Goal: Task Accomplishment & Management: Manage account settings

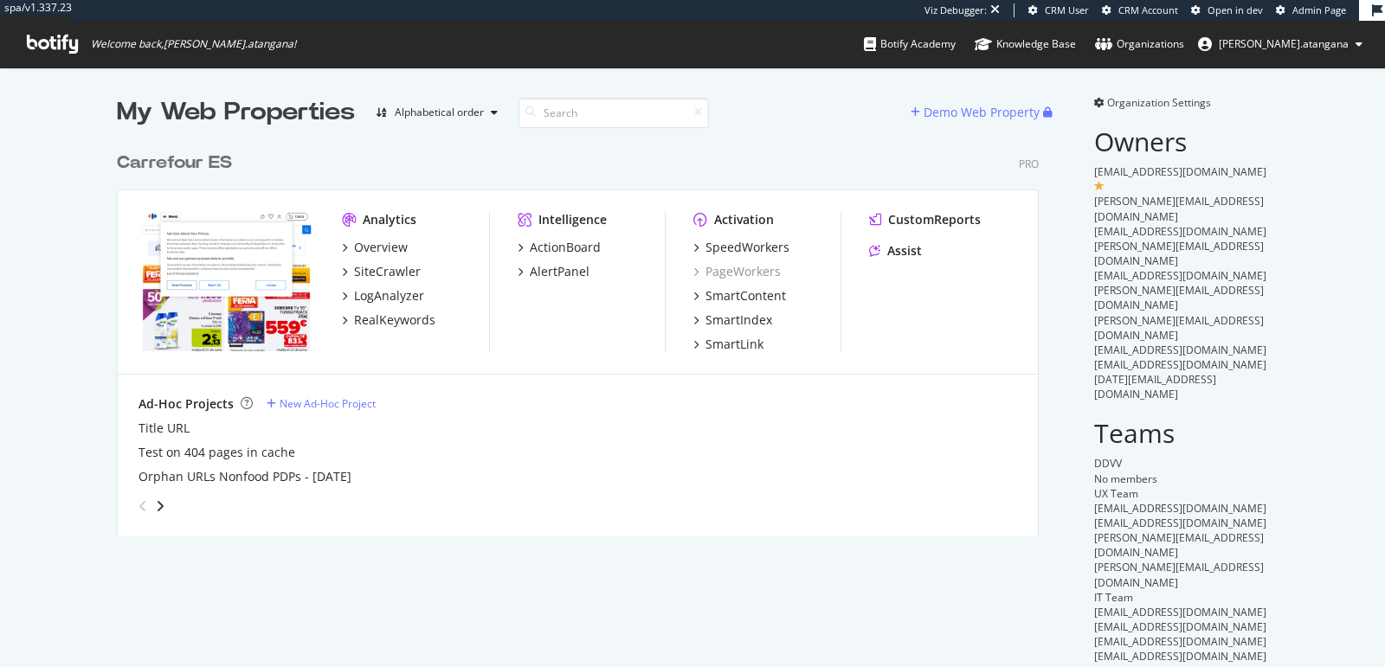
scroll to position [392, 921]
click at [731, 244] on div "SpeedWorkers" at bounding box center [747, 247] width 84 height 17
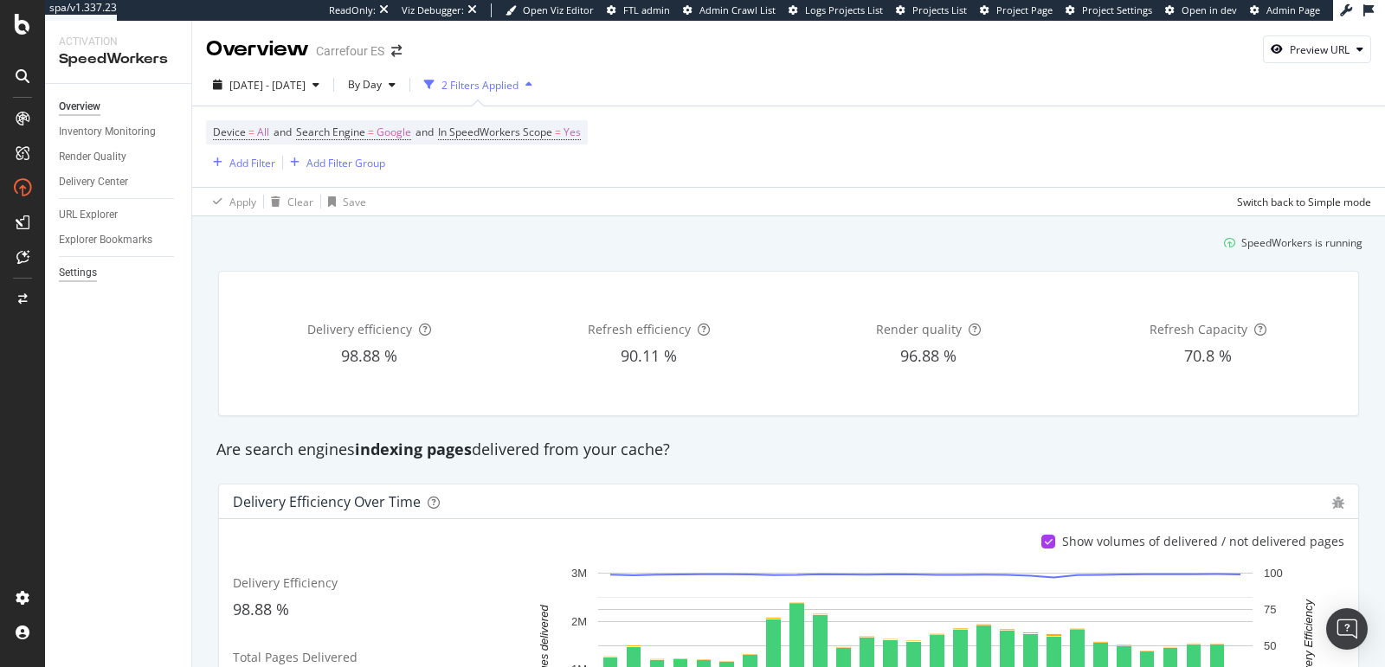
click at [84, 267] on div "Settings" at bounding box center [78, 273] width 38 height 18
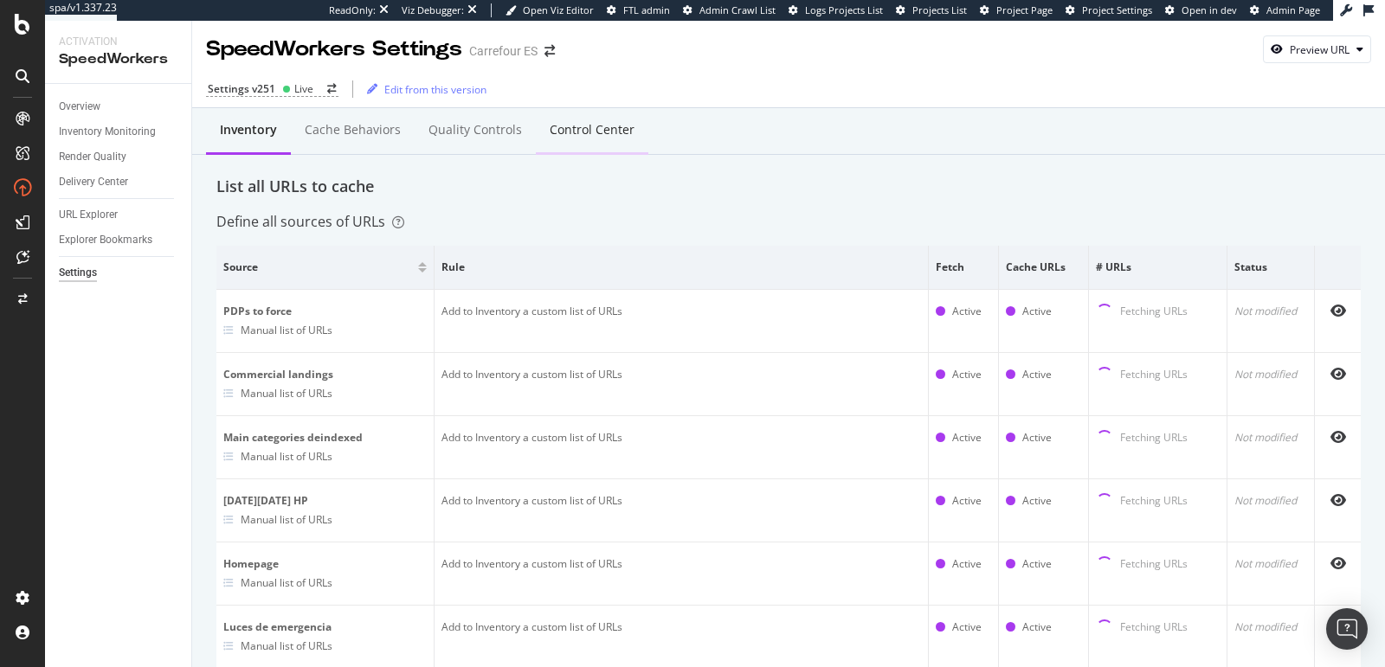
click at [561, 142] on div "Control Center" at bounding box center [592, 131] width 113 height 48
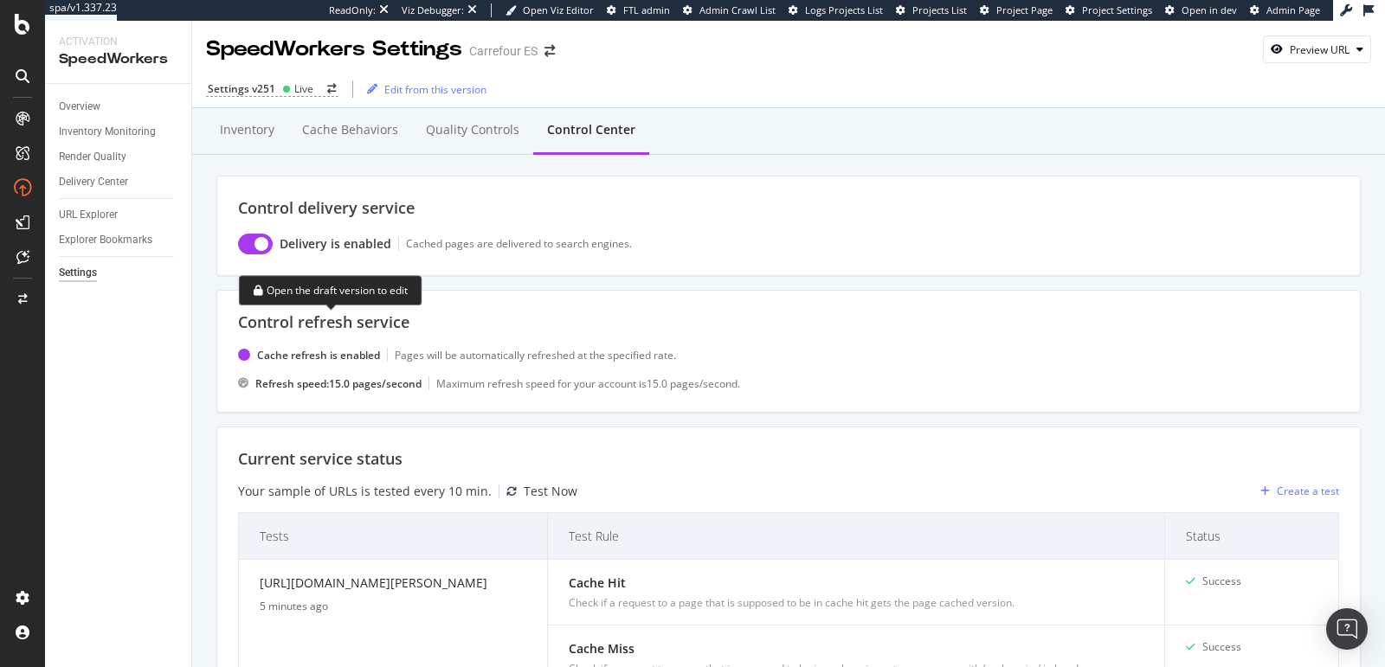
scroll to position [830, 0]
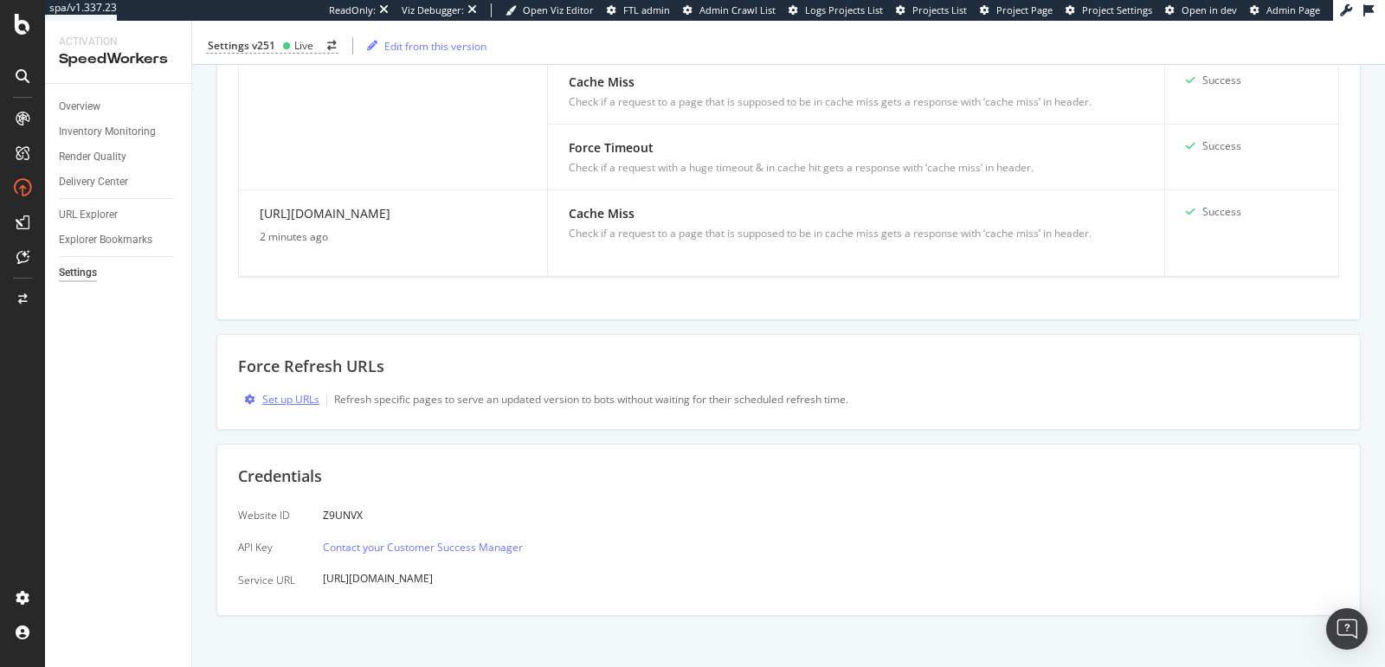
click at [293, 395] on div "Set up URLs" at bounding box center [290, 399] width 57 height 15
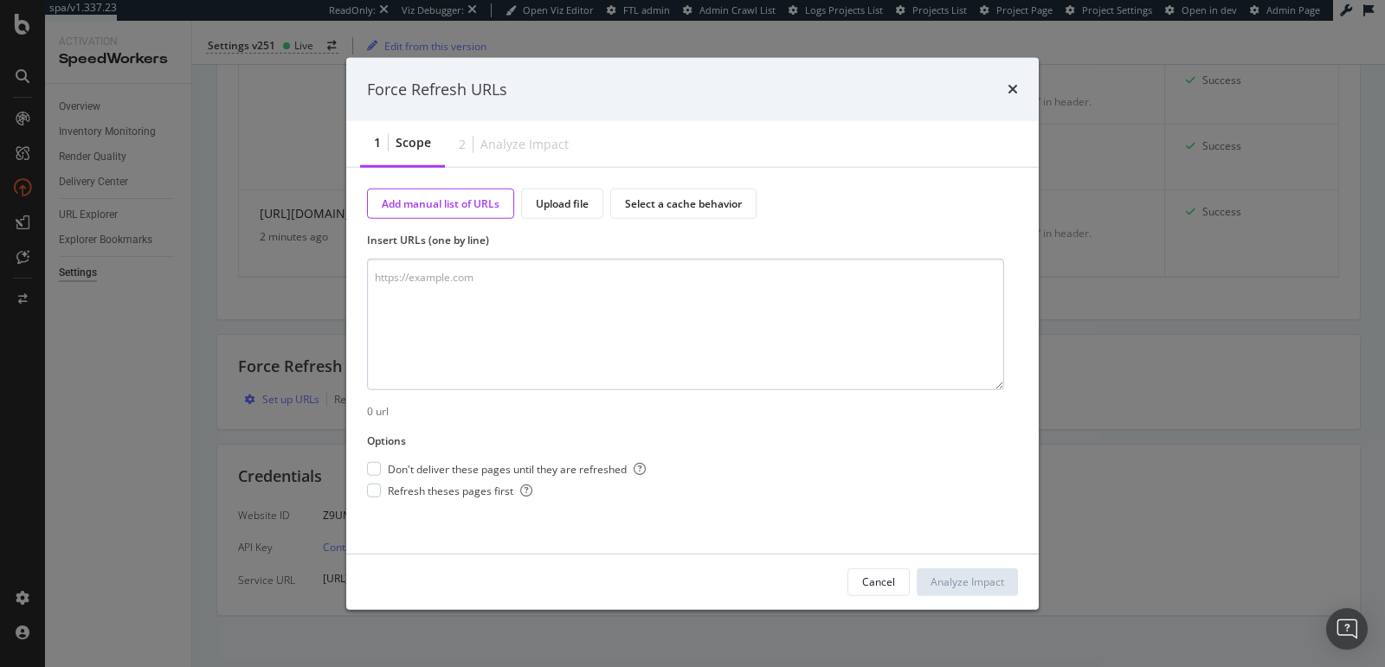
drag, startPoint x: 401, startPoint y: 312, endPoint x: 409, endPoint y: 280, distance: 32.1
click at [402, 311] on textarea "modal" at bounding box center [685, 325] width 637 height 132
type textarea "https://www.carrefour.es/balizas-v16"
click at [978, 580] on div "Analyze Impact" at bounding box center [967, 582] width 74 height 15
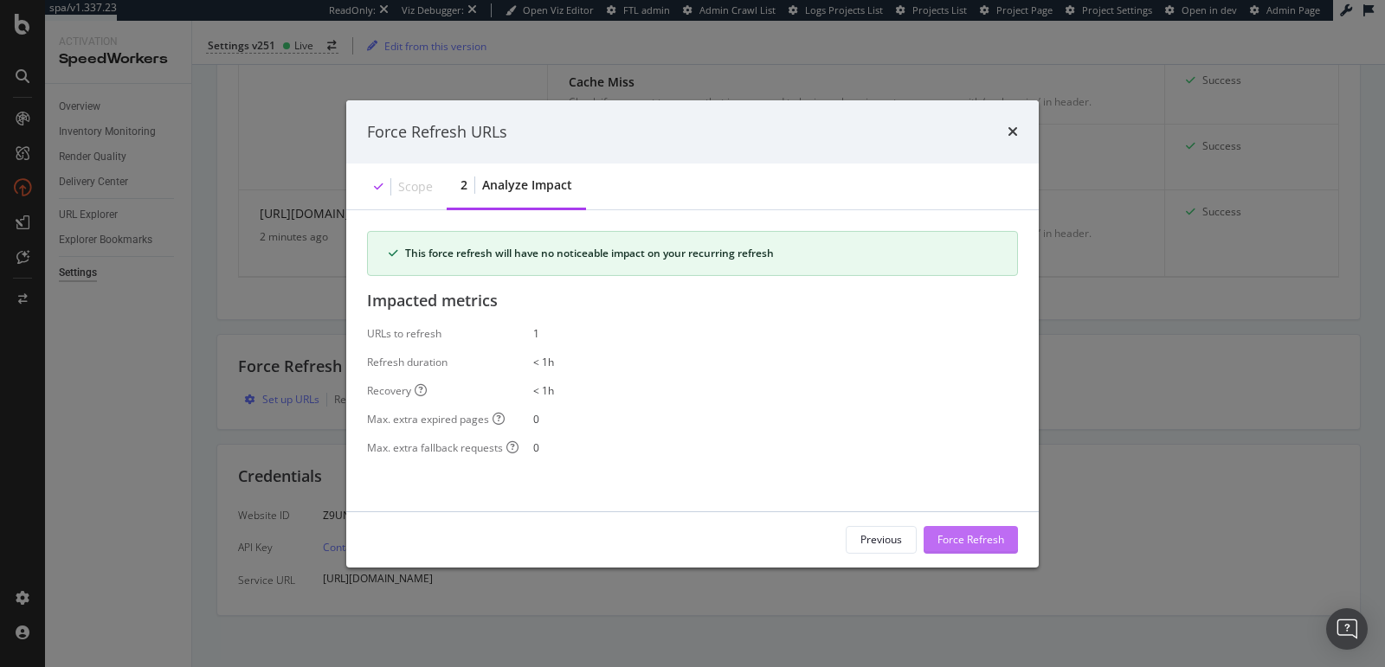
click at [959, 544] on div "Force Refresh" at bounding box center [970, 539] width 67 height 15
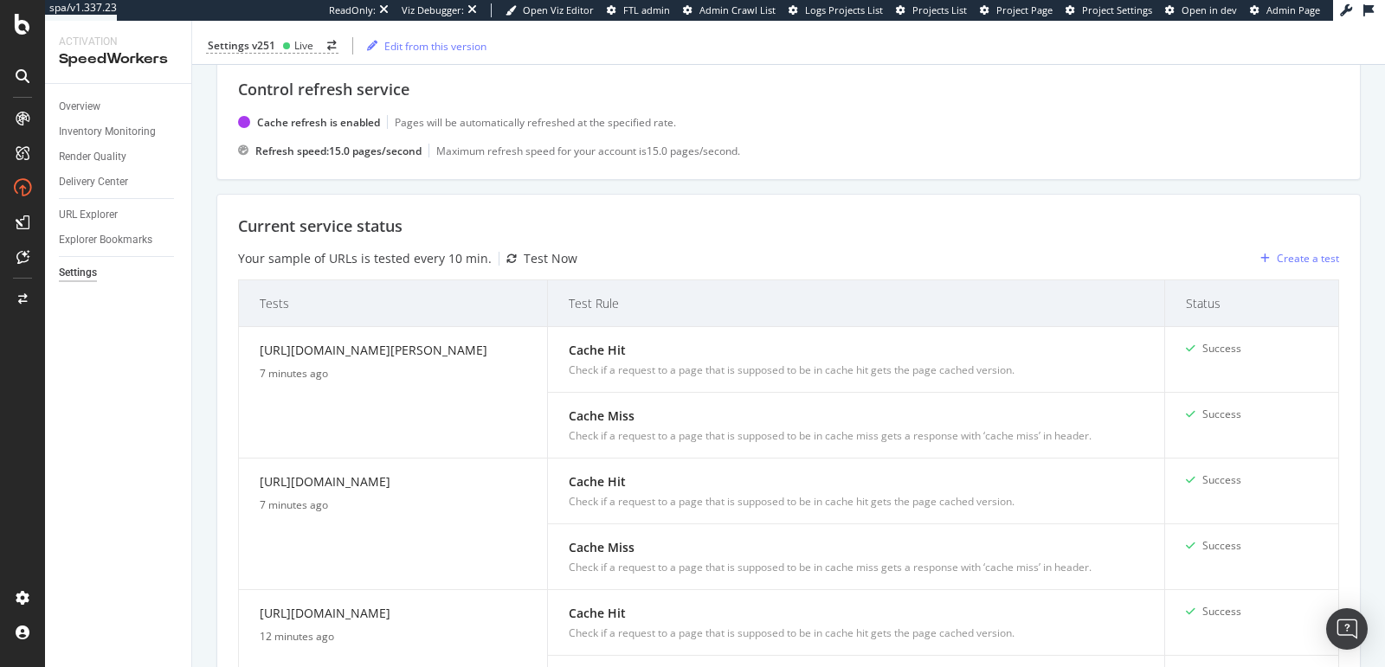
scroll to position [229, 0]
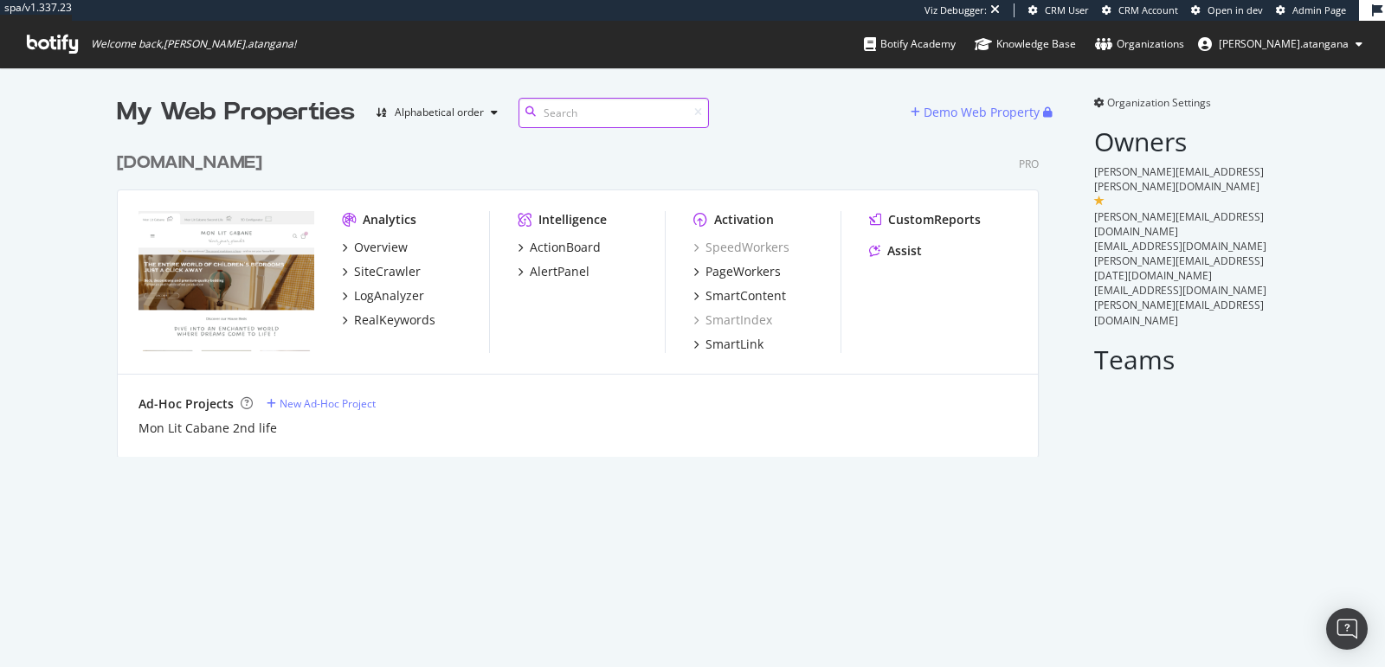
scroll to position [312, 921]
click at [706, 273] on div "PageWorkers" at bounding box center [742, 271] width 75 height 17
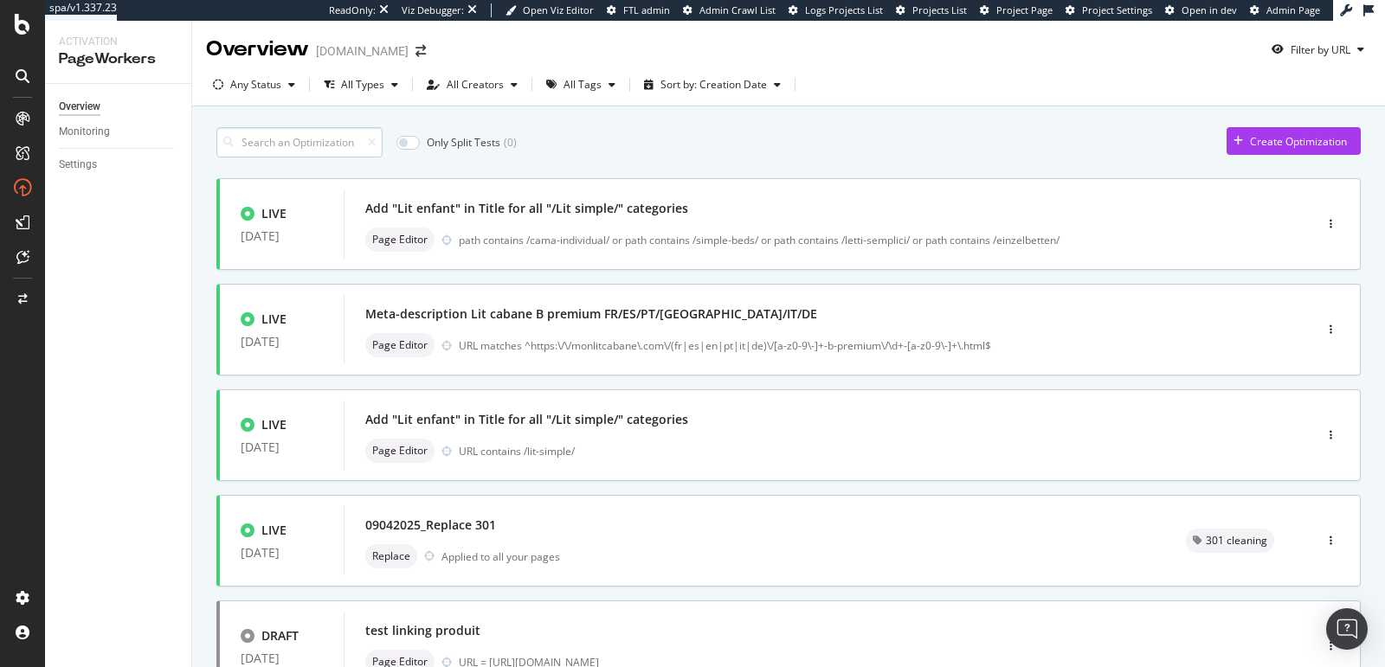
click at [260, 138] on input at bounding box center [299, 142] width 166 height 30
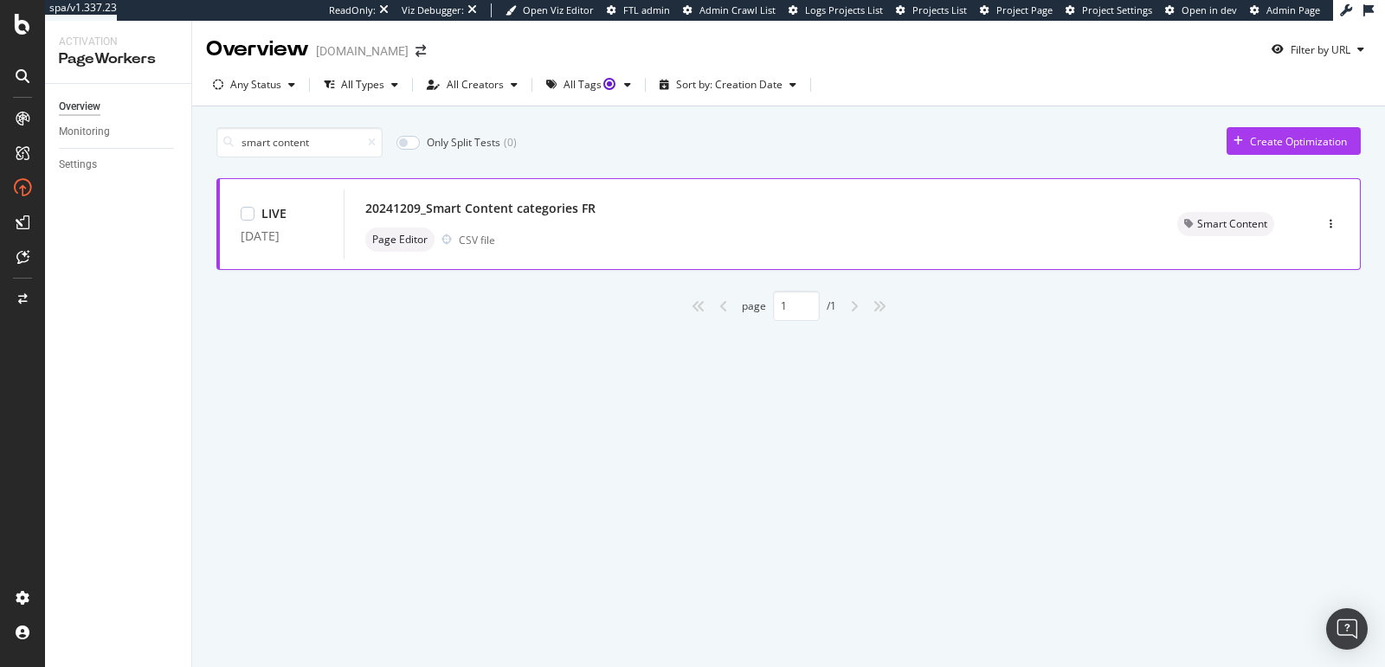
click at [601, 213] on div "20241209_Smart Content categories FR" at bounding box center [750, 208] width 770 height 24
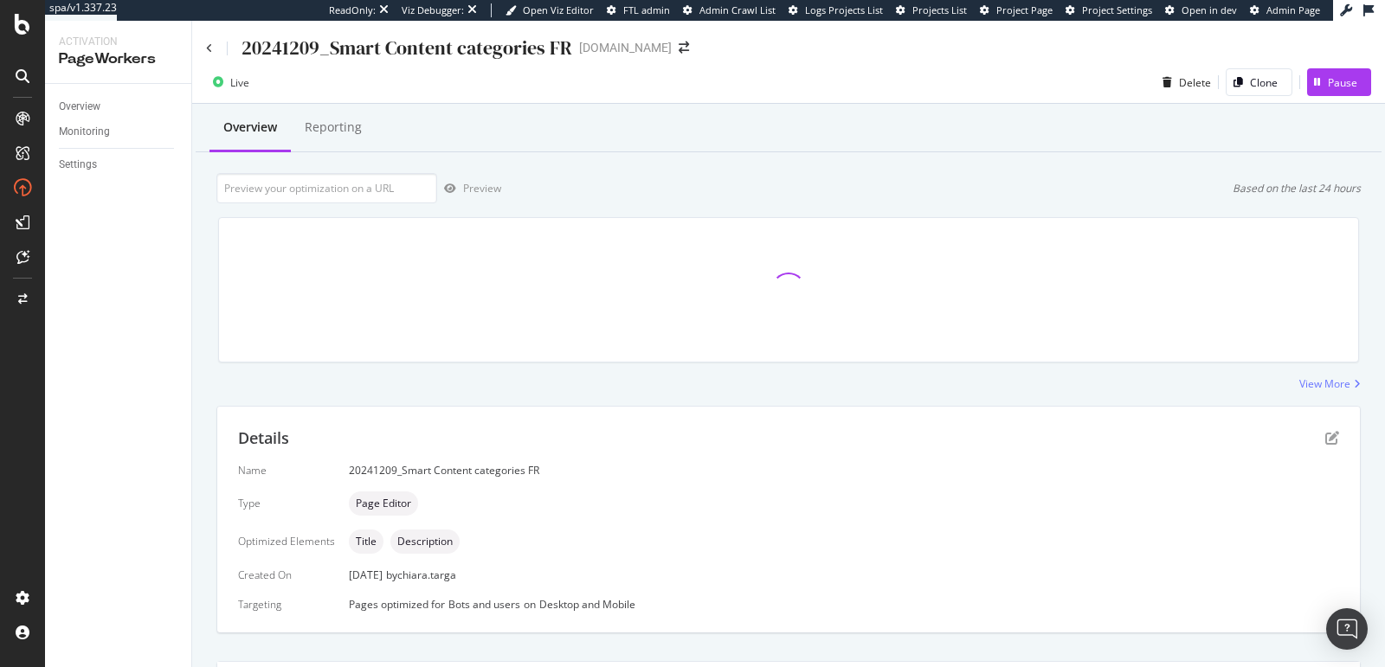
scroll to position [351, 0]
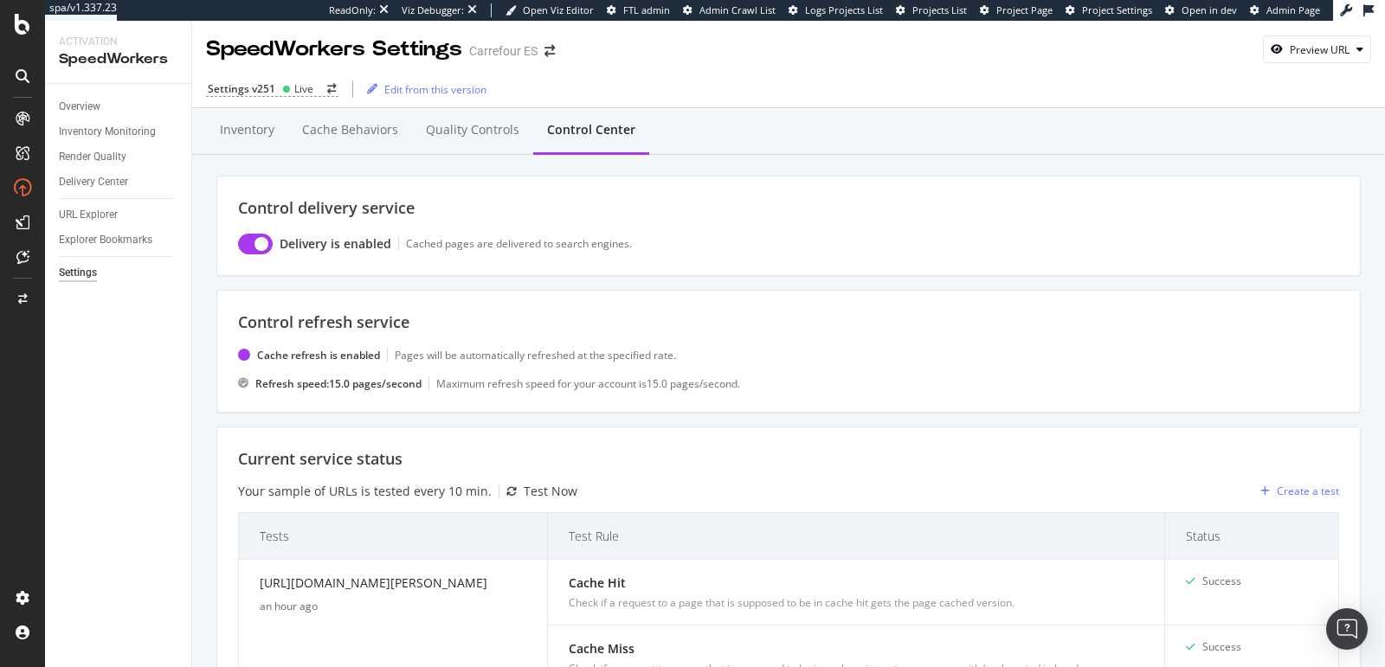
scroll to position [830, 0]
